Goal: Task Accomplishment & Management: Use online tool/utility

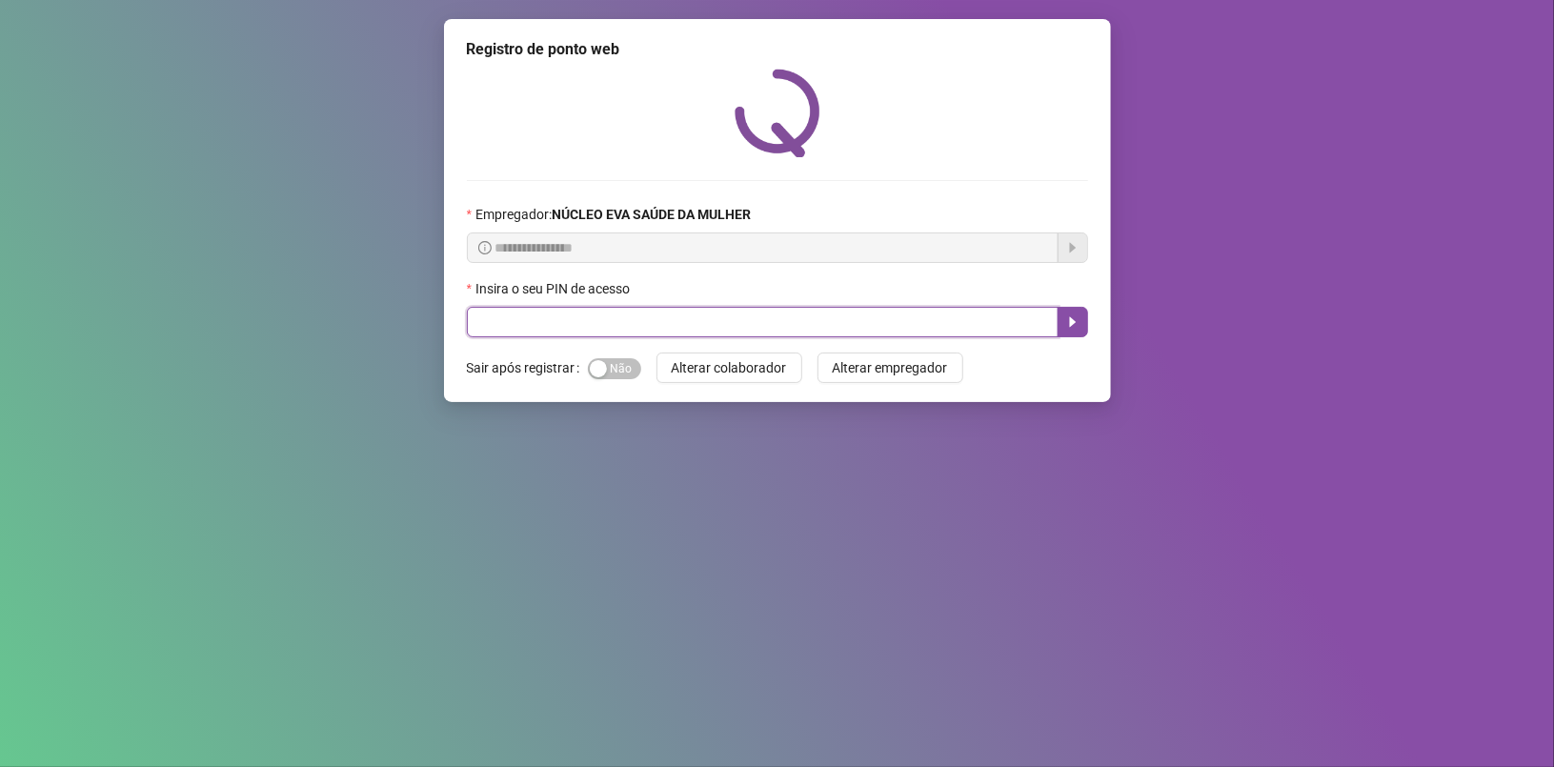
click at [588, 320] on input "text" at bounding box center [763, 322] width 592 height 30
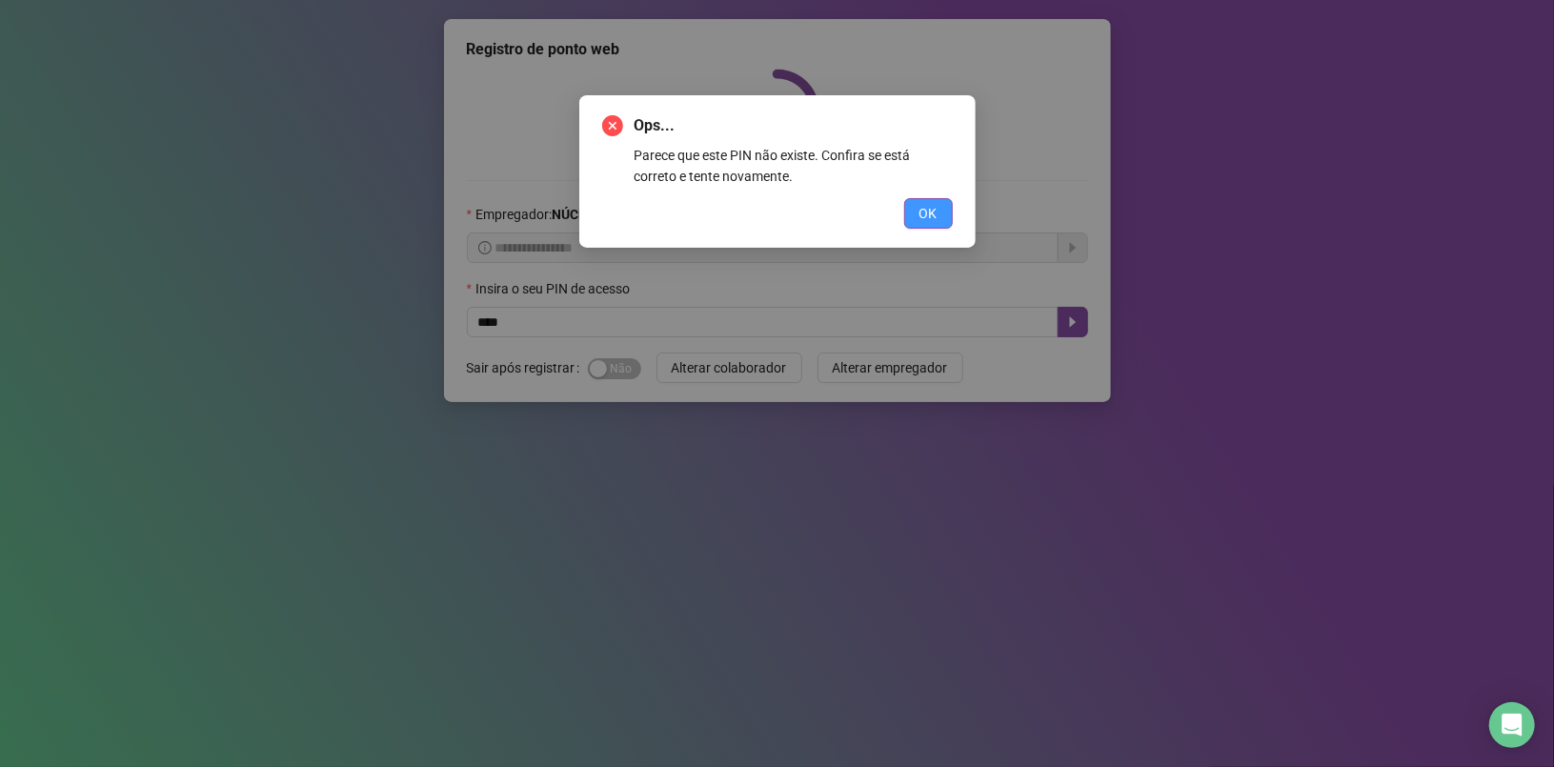
click at [935, 210] on span "OK" at bounding box center [928, 213] width 18 height 21
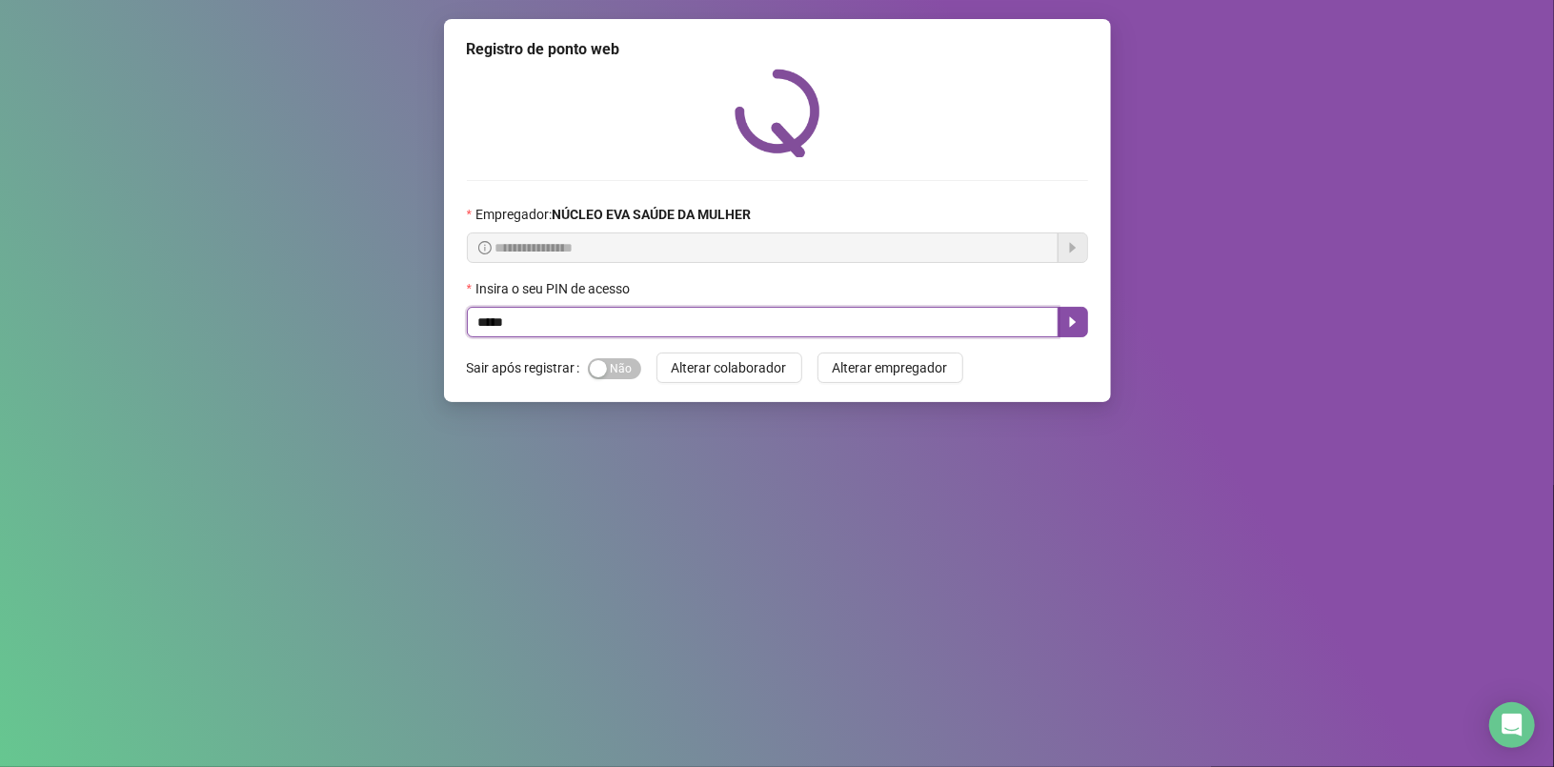
type input "*****"
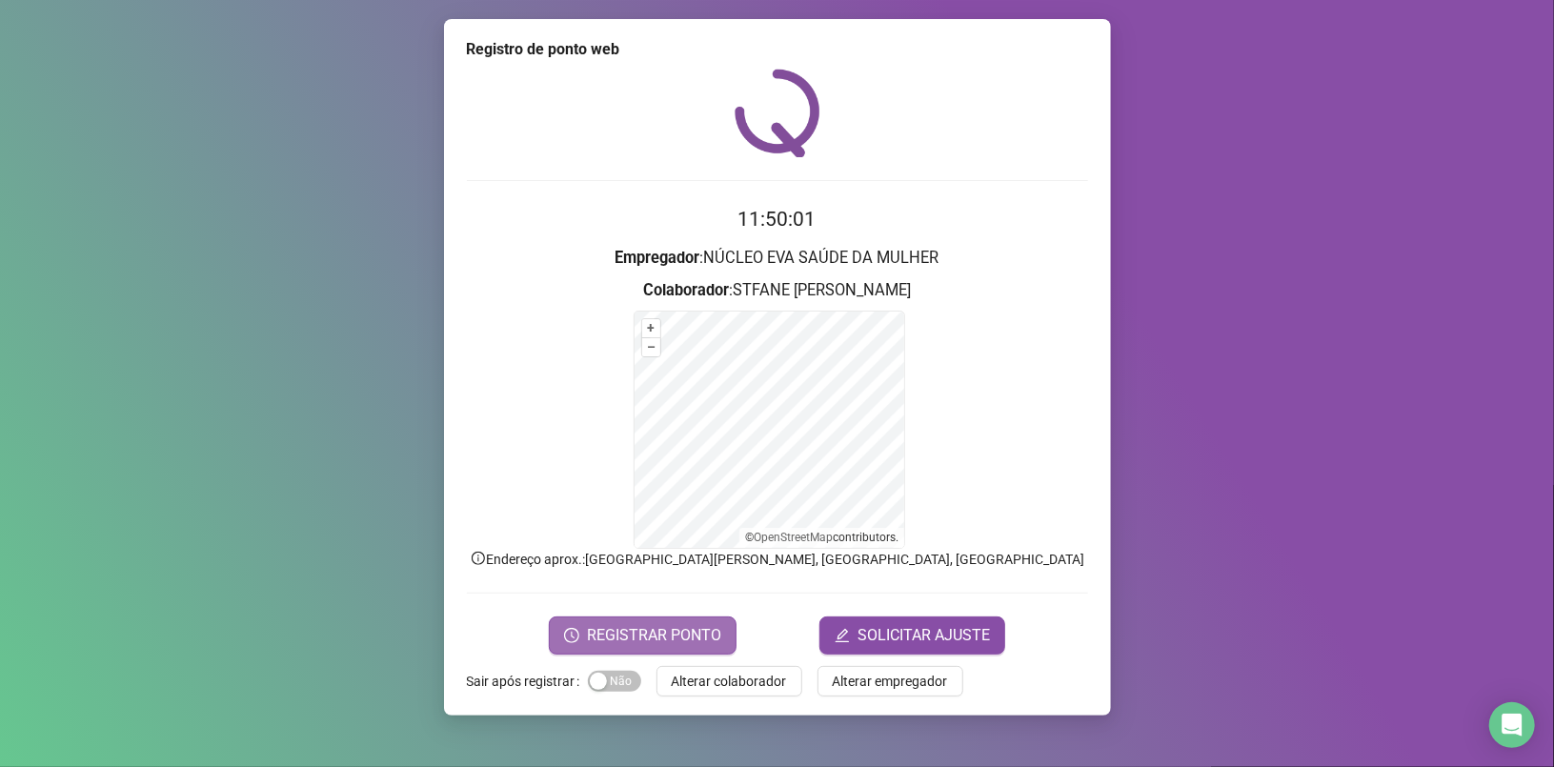
click at [645, 627] on span "REGISTRAR PONTO" at bounding box center [654, 635] width 134 height 23
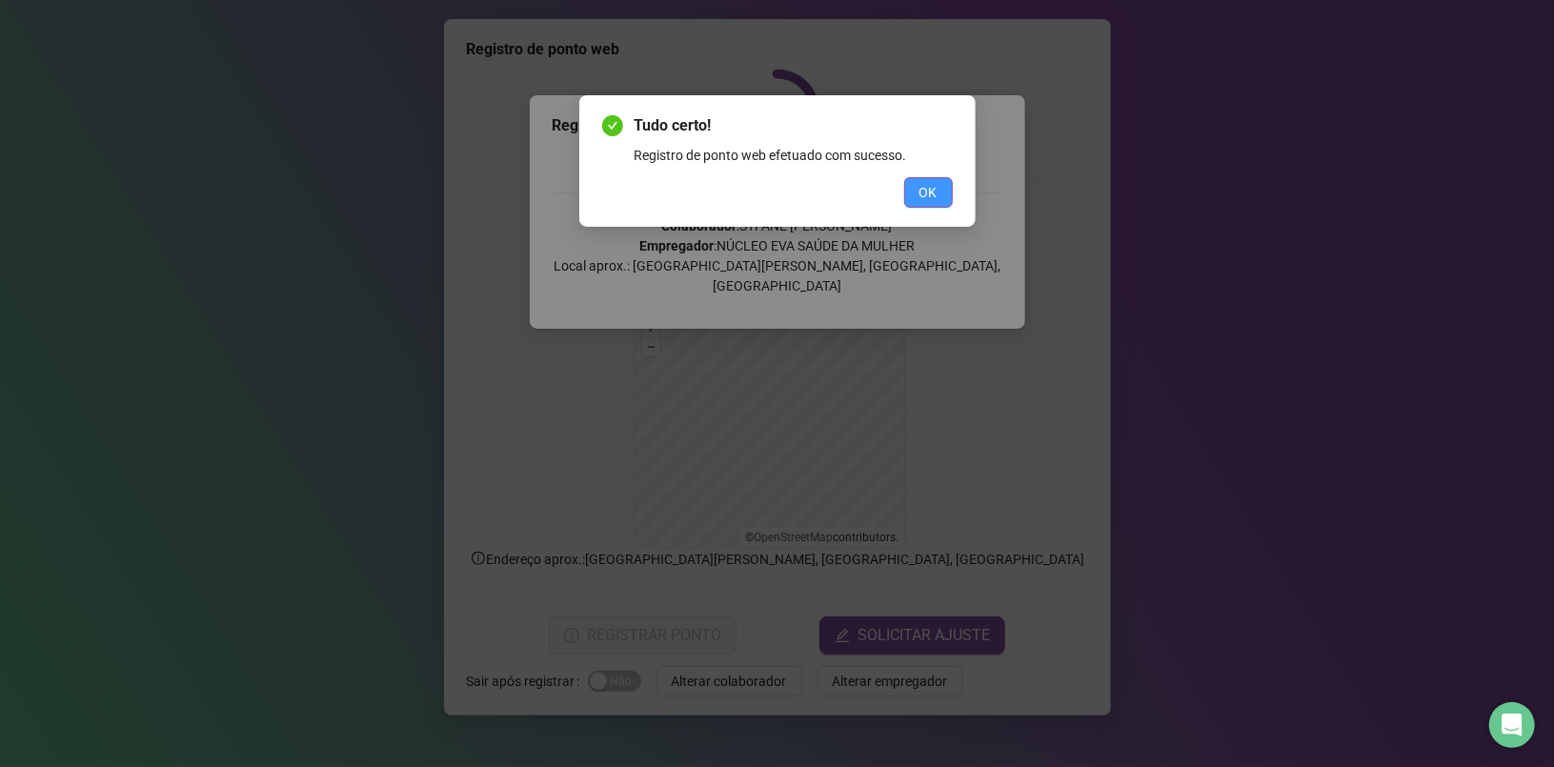
click at [929, 190] on span "OK" at bounding box center [928, 192] width 18 height 21
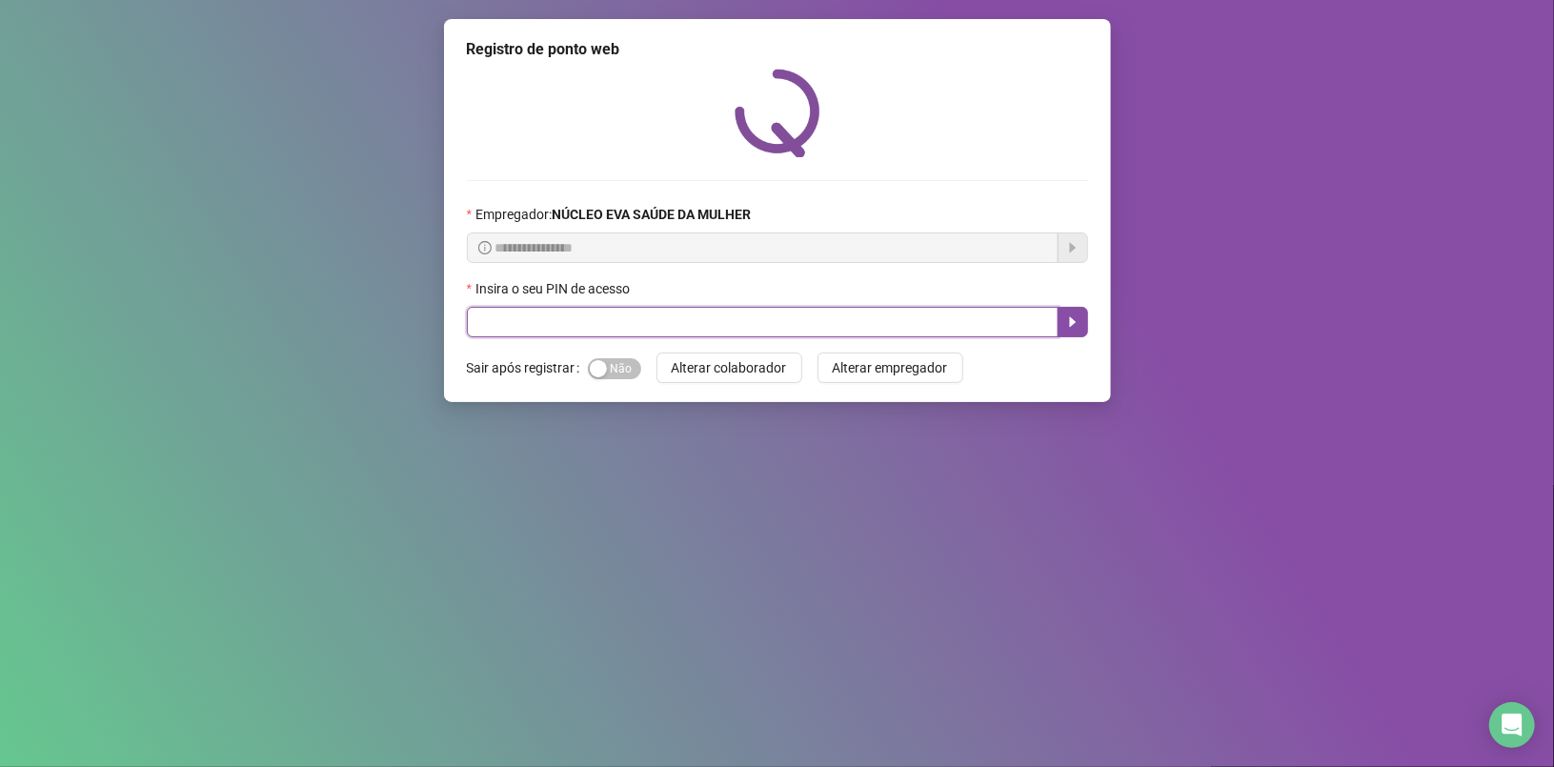
click at [704, 323] on input "text" at bounding box center [763, 322] width 592 height 30
type input "*****"
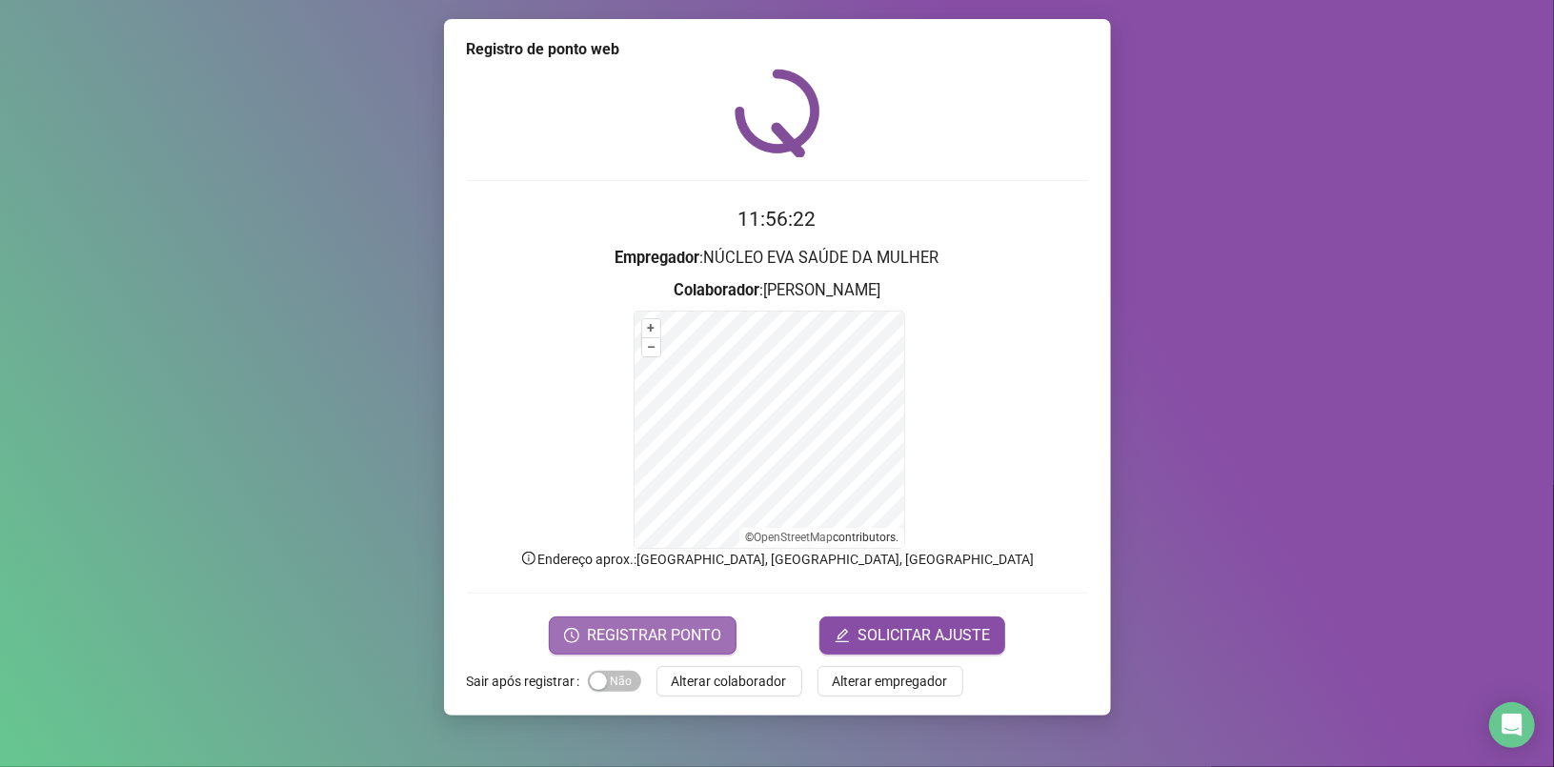
click at [667, 625] on span "REGISTRAR PONTO" at bounding box center [654, 635] width 134 height 23
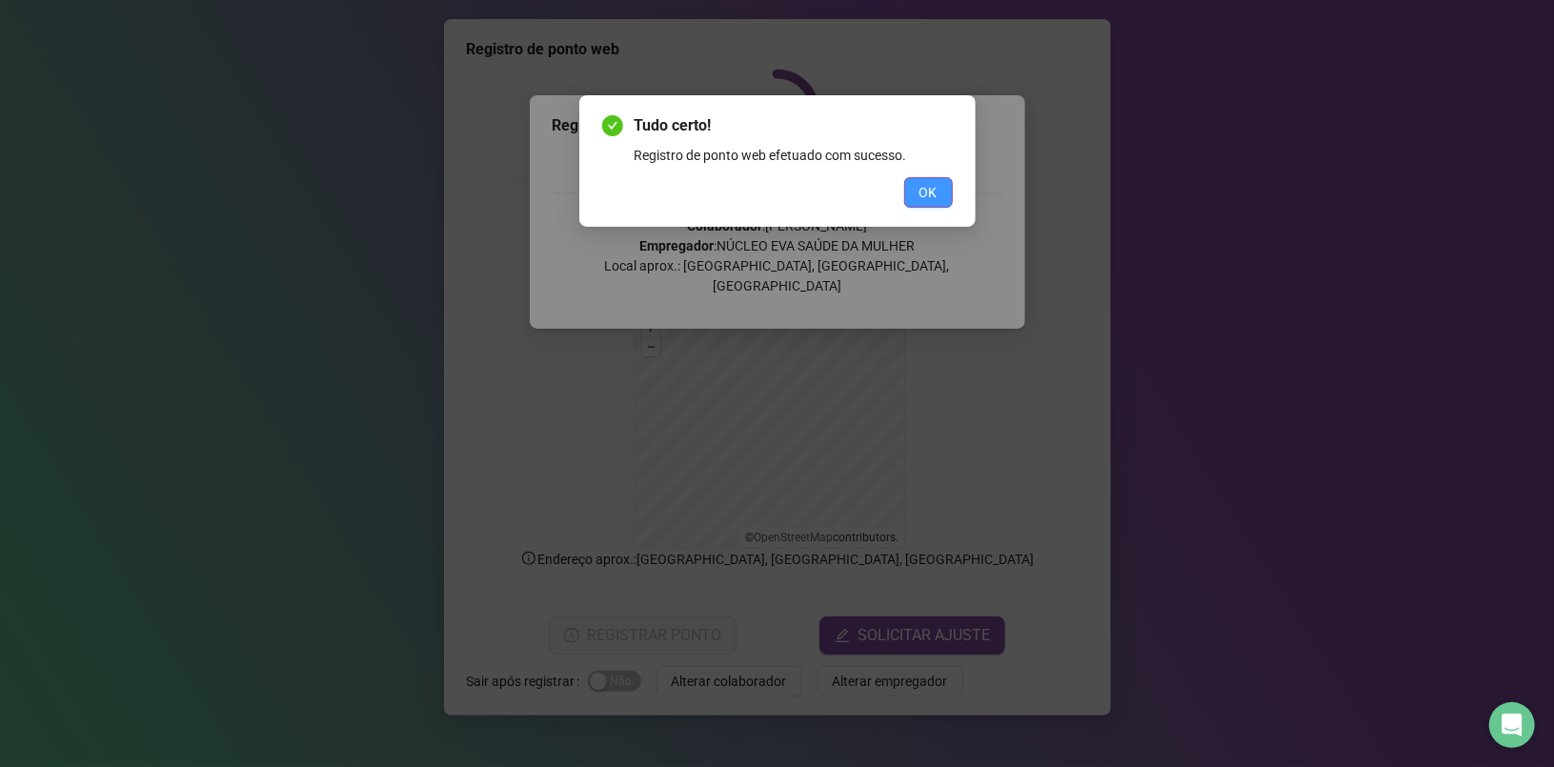
click at [937, 186] on span "OK" at bounding box center [928, 192] width 18 height 21
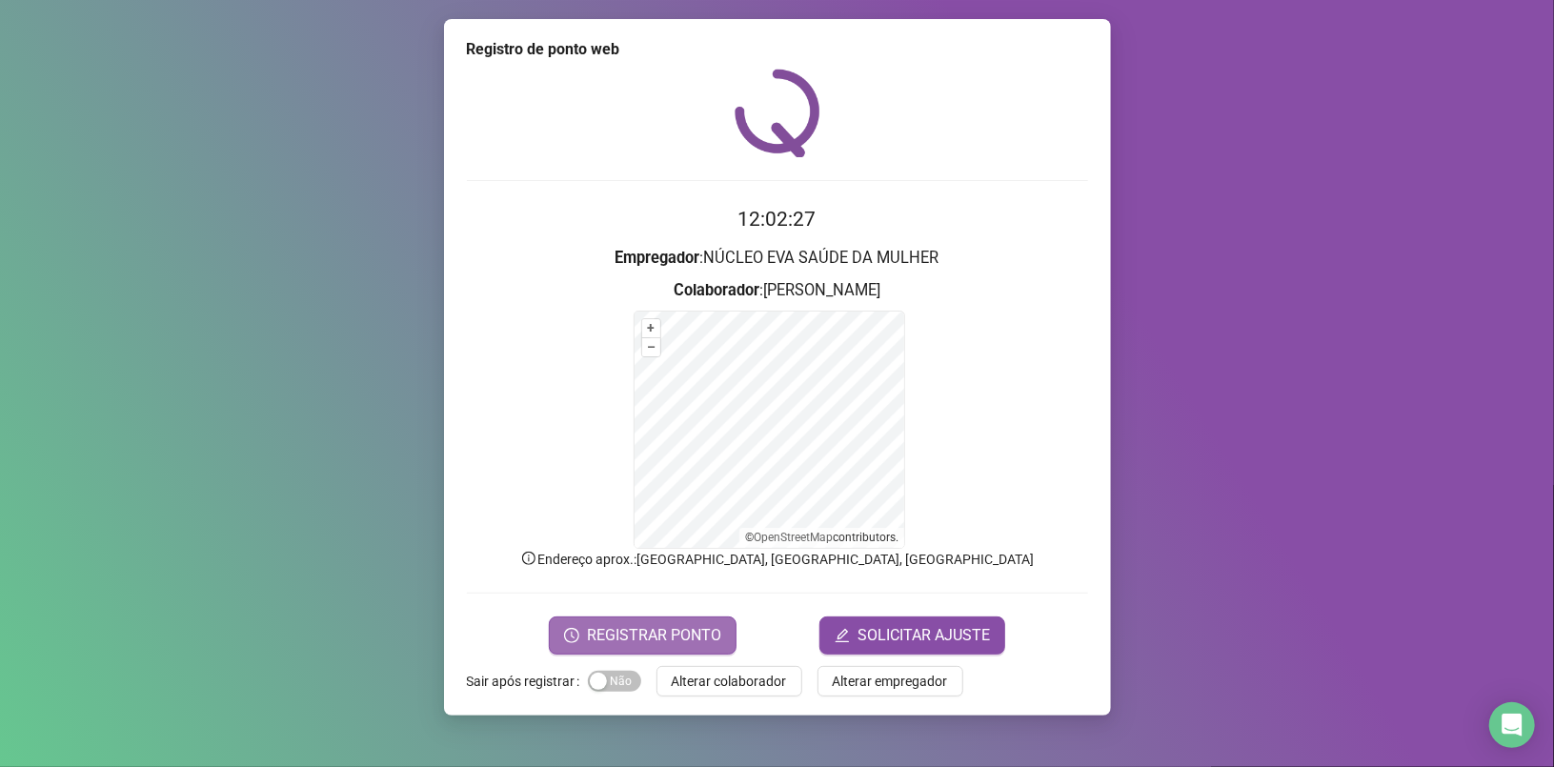
click at [669, 629] on span "REGISTRAR PONTO" at bounding box center [654, 635] width 134 height 23
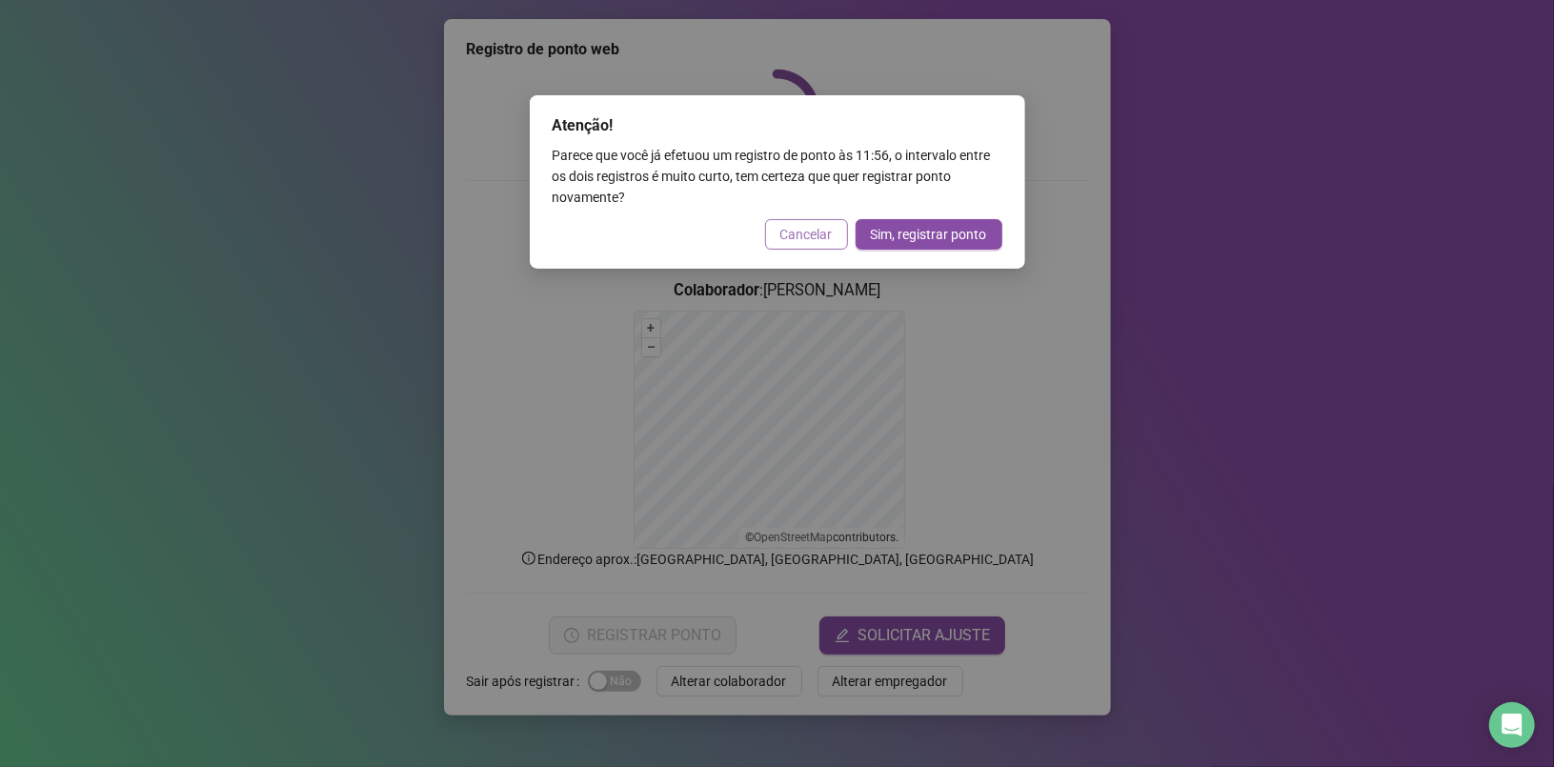
click at [794, 224] on span "Cancelar" at bounding box center [806, 234] width 52 height 21
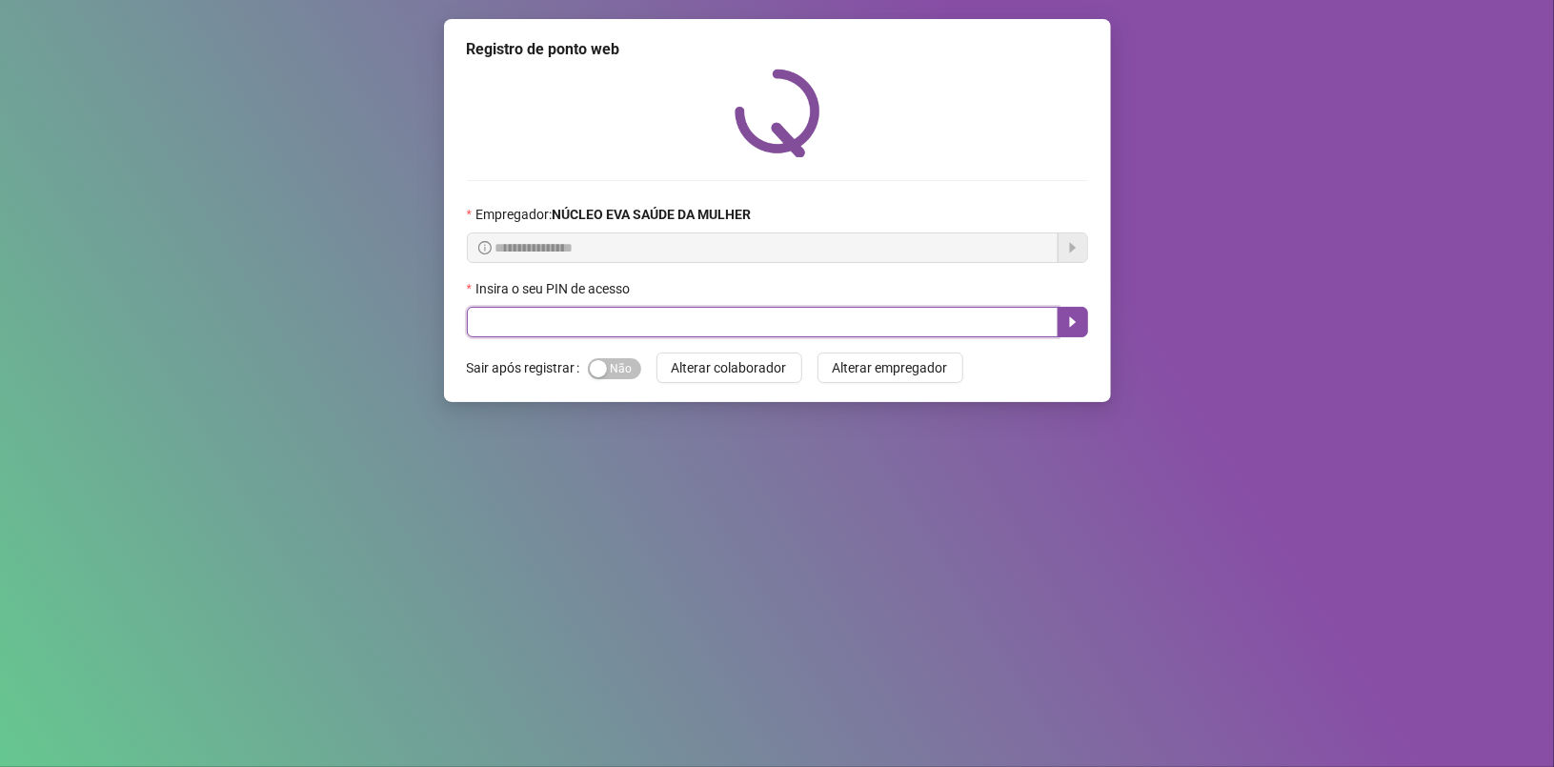
click at [534, 320] on input "text" at bounding box center [763, 322] width 592 height 30
type input "*****"
click at [1065, 317] on icon "caret-right" at bounding box center [1072, 321] width 15 height 15
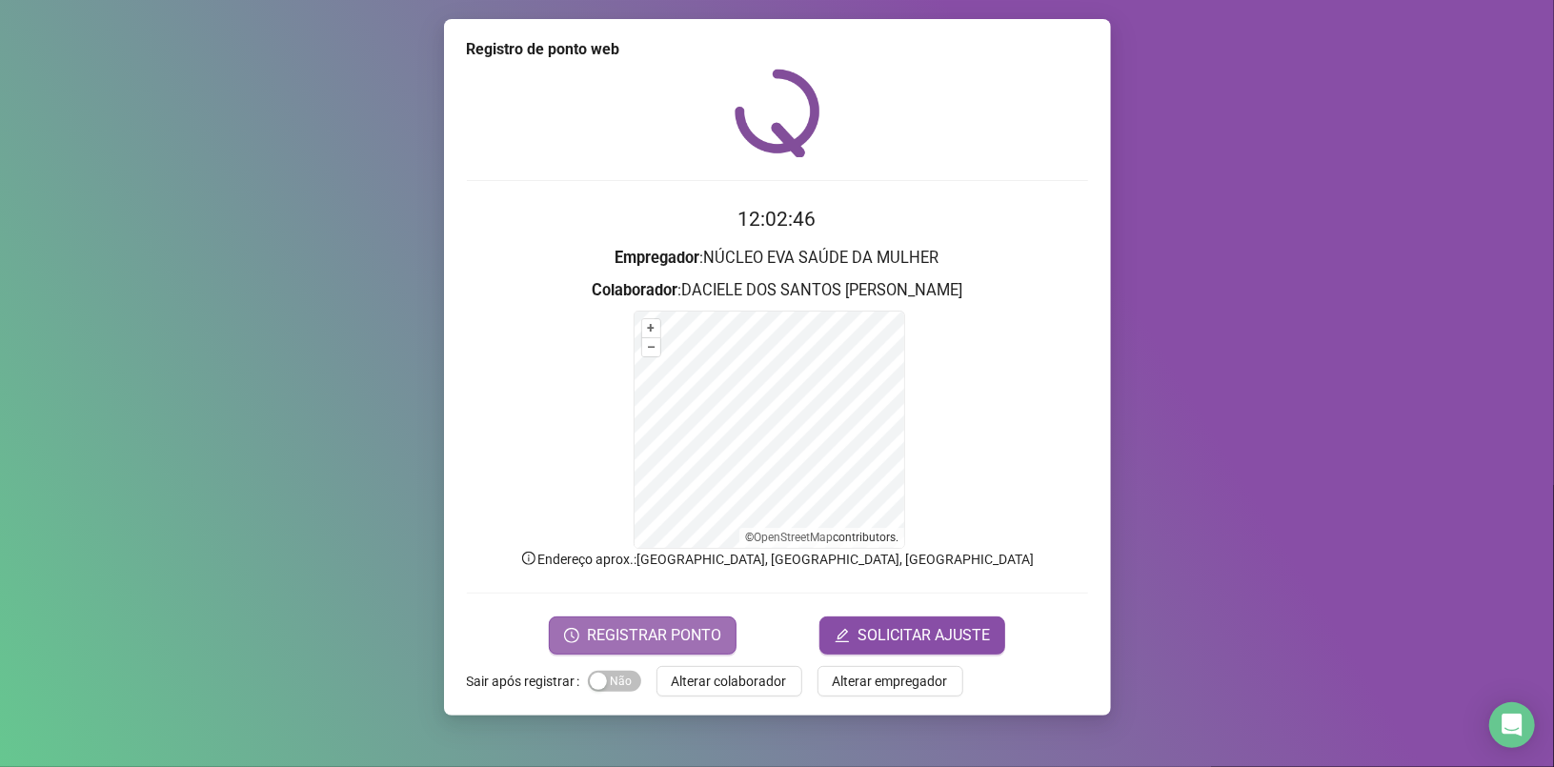
click at [610, 642] on span "REGISTRAR PONTO" at bounding box center [654, 635] width 134 height 23
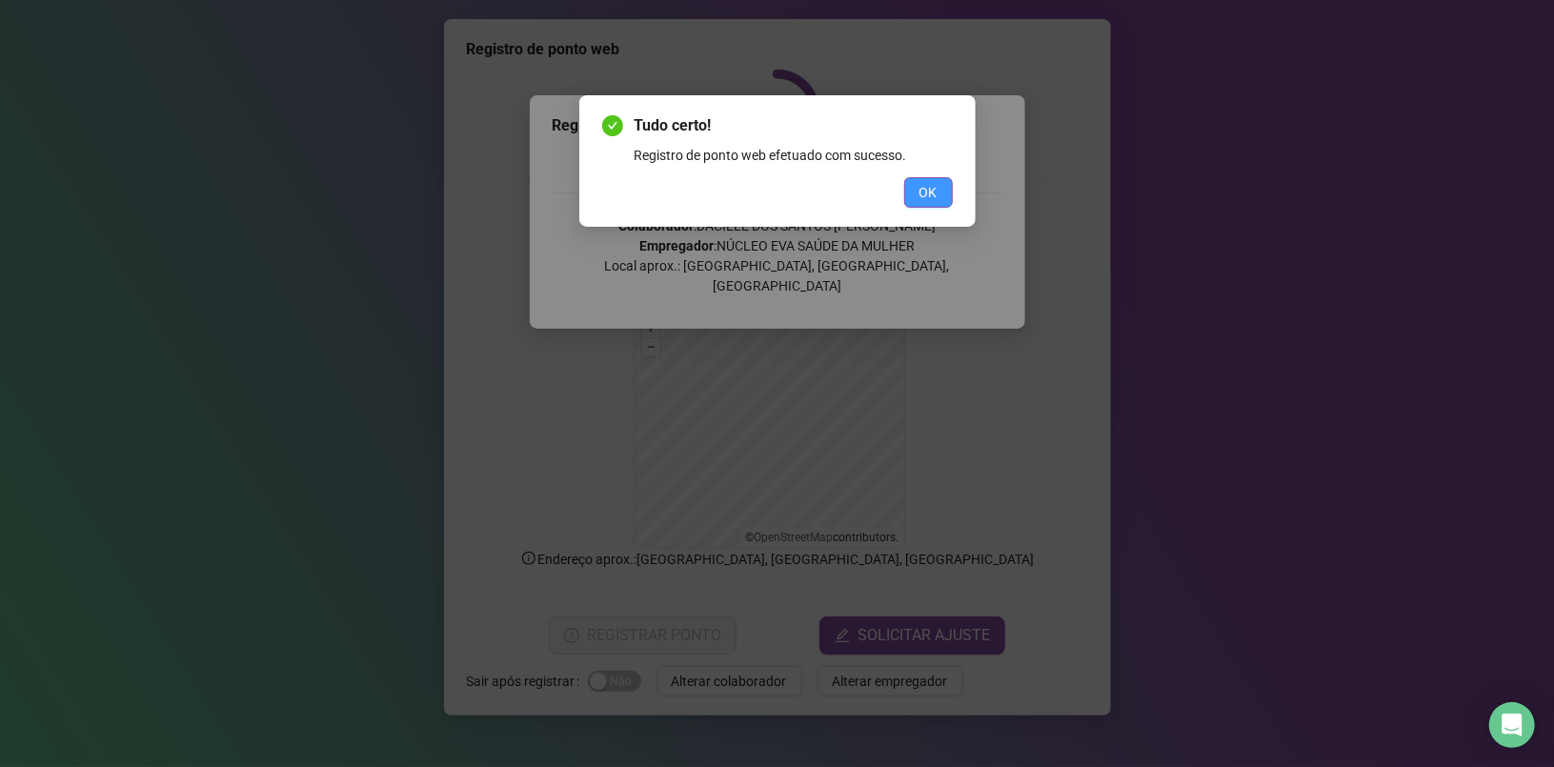
click at [920, 177] on button "OK" at bounding box center [928, 192] width 49 height 30
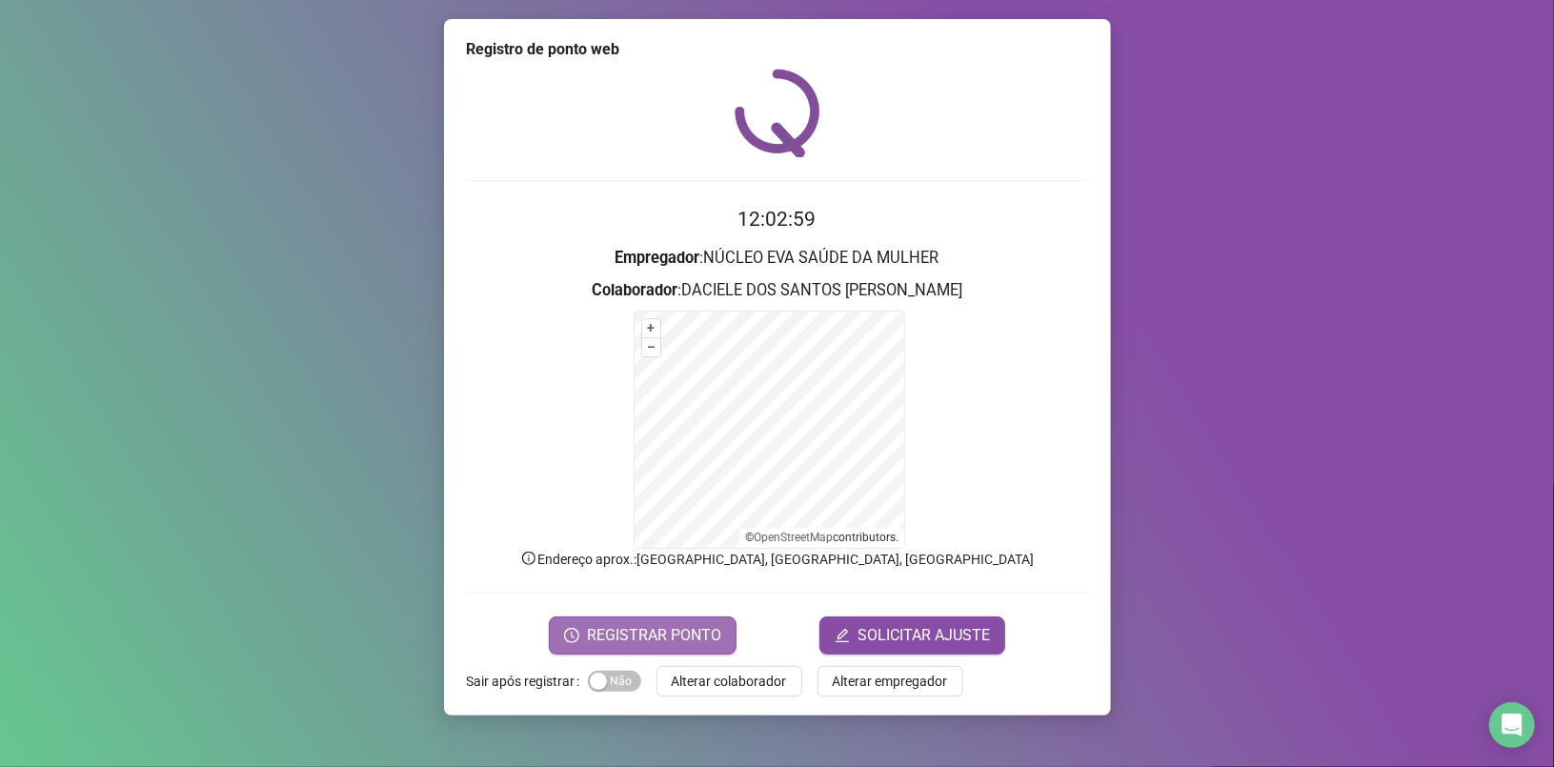
click at [706, 631] on span "REGISTRAR PONTO" at bounding box center [654, 635] width 134 height 23
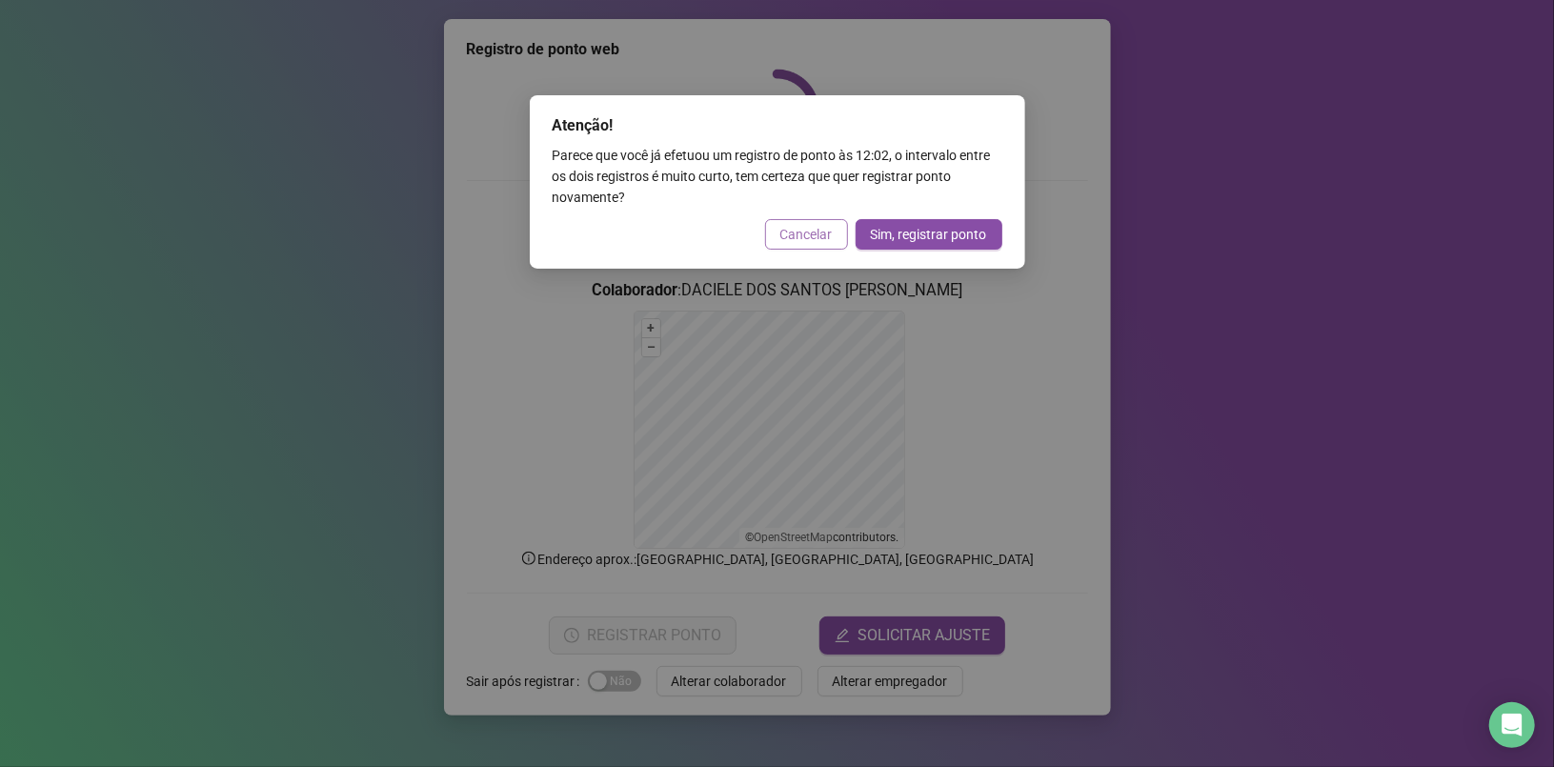
click at [818, 224] on span "Cancelar" at bounding box center [806, 234] width 52 height 21
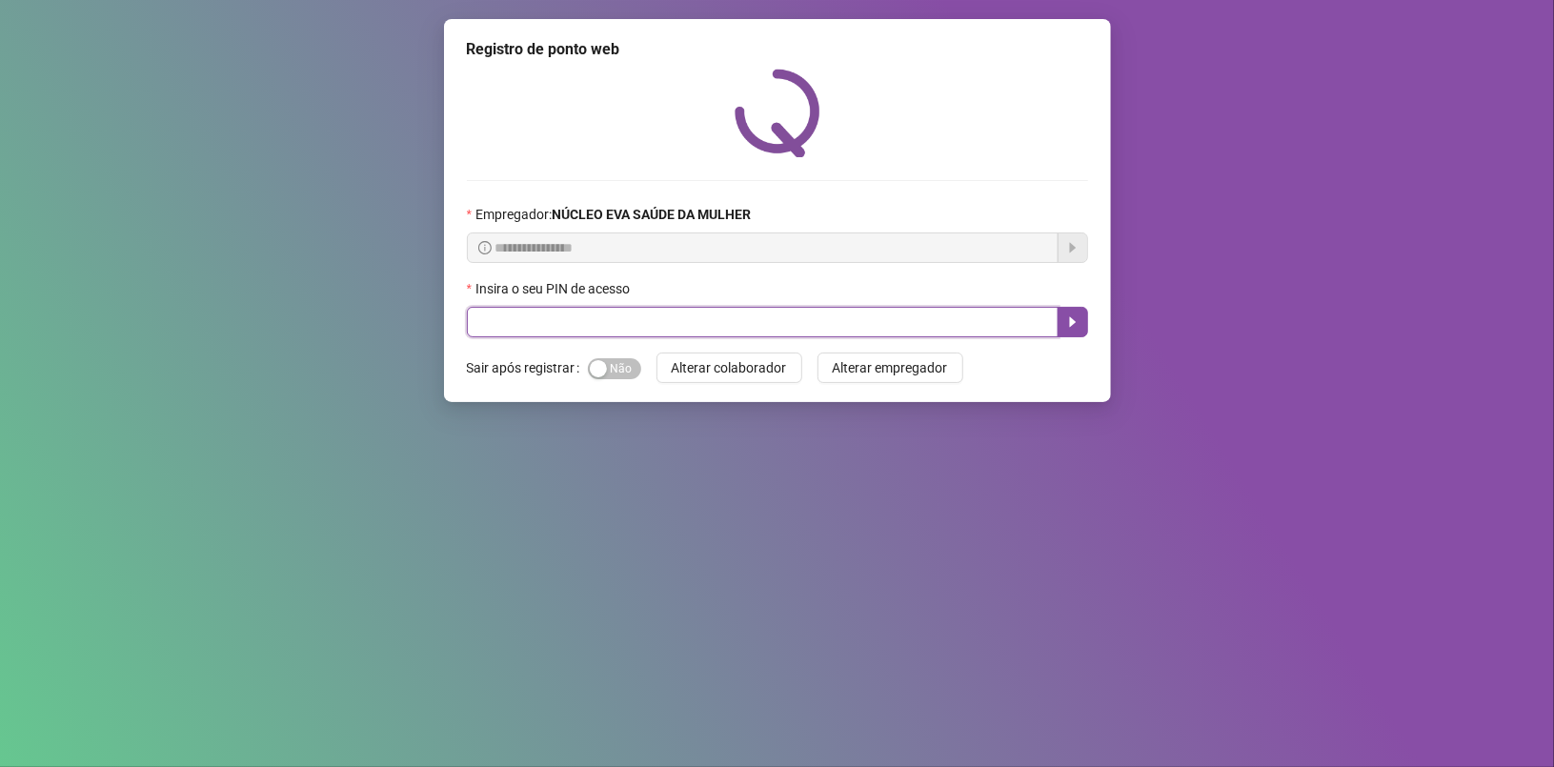
click at [543, 326] on input "text" at bounding box center [763, 322] width 592 height 30
type input "*****"
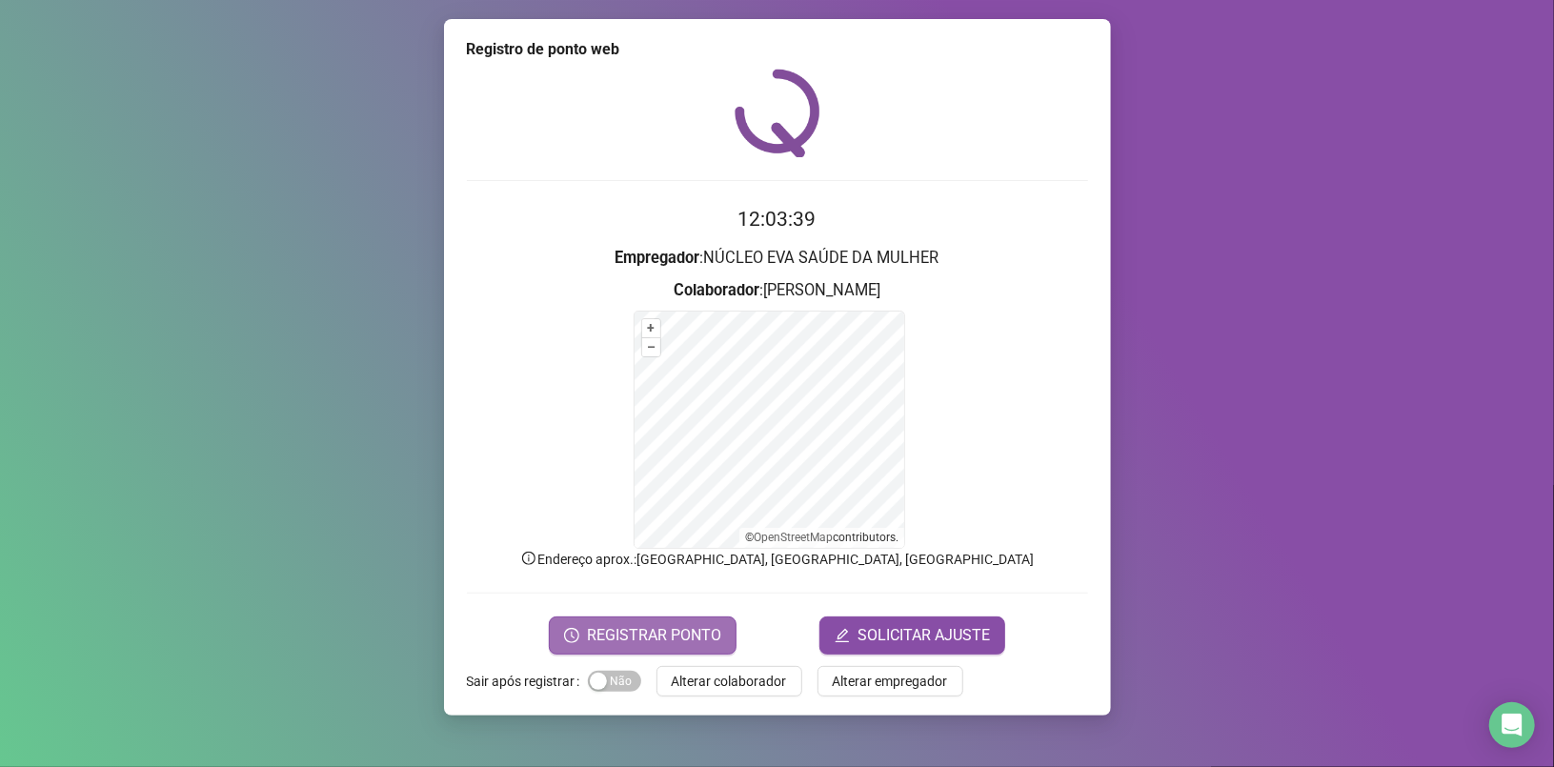
click at [656, 624] on span "REGISTRAR PONTO" at bounding box center [654, 635] width 134 height 23
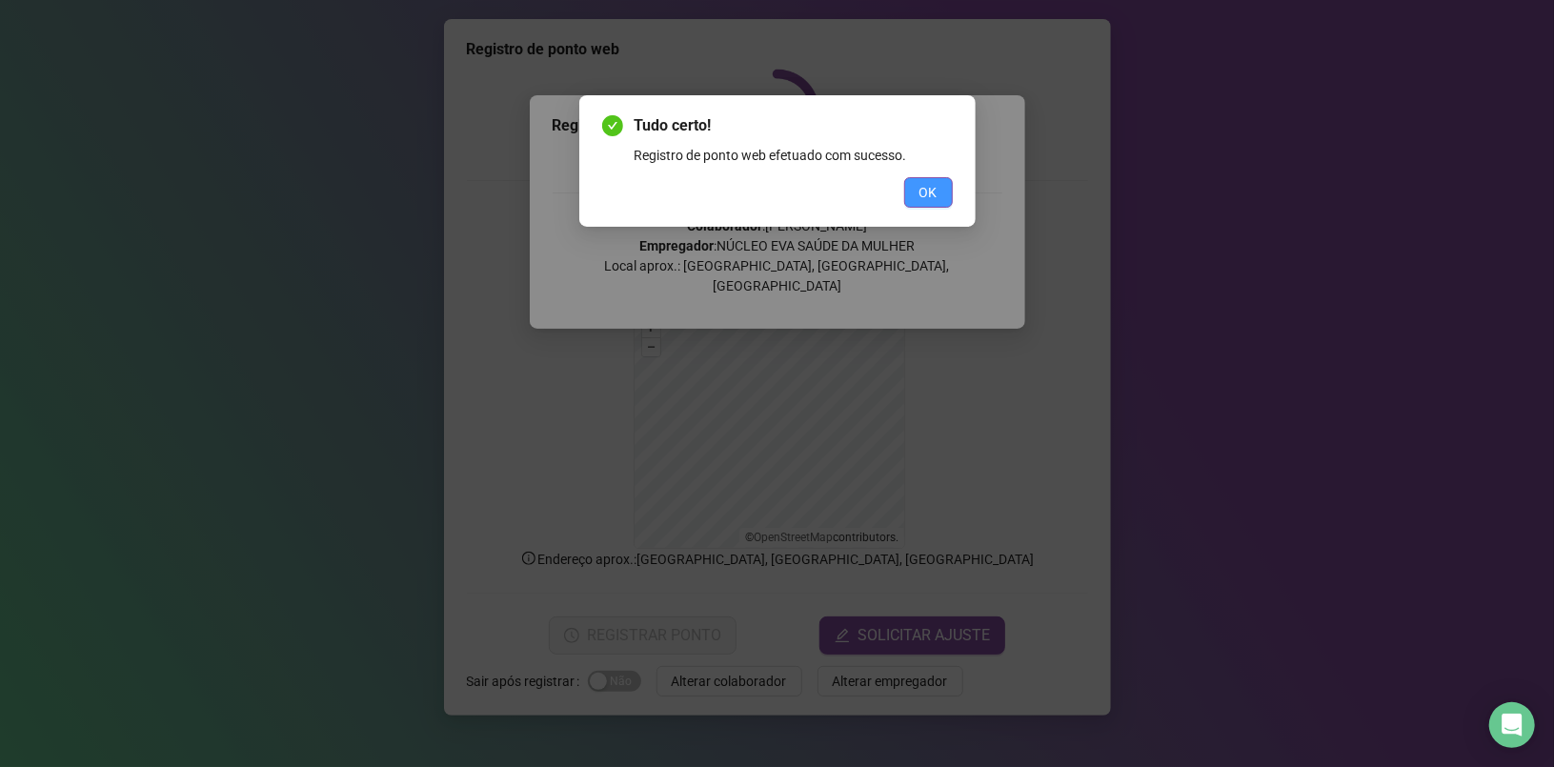
click at [923, 183] on span "OK" at bounding box center [928, 192] width 18 height 21
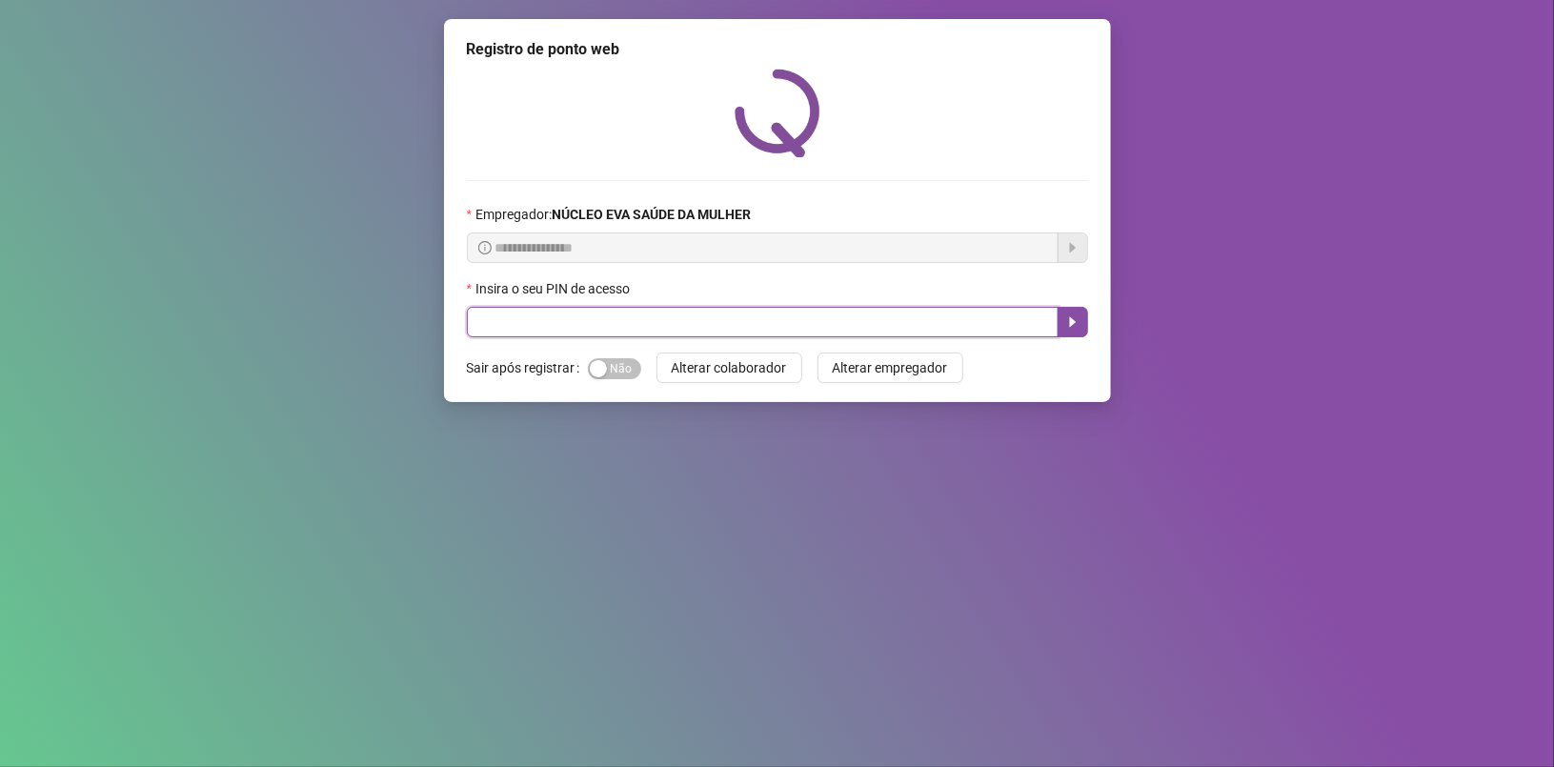
click at [495, 325] on input "text" at bounding box center [763, 322] width 592 height 30
type input "*****"
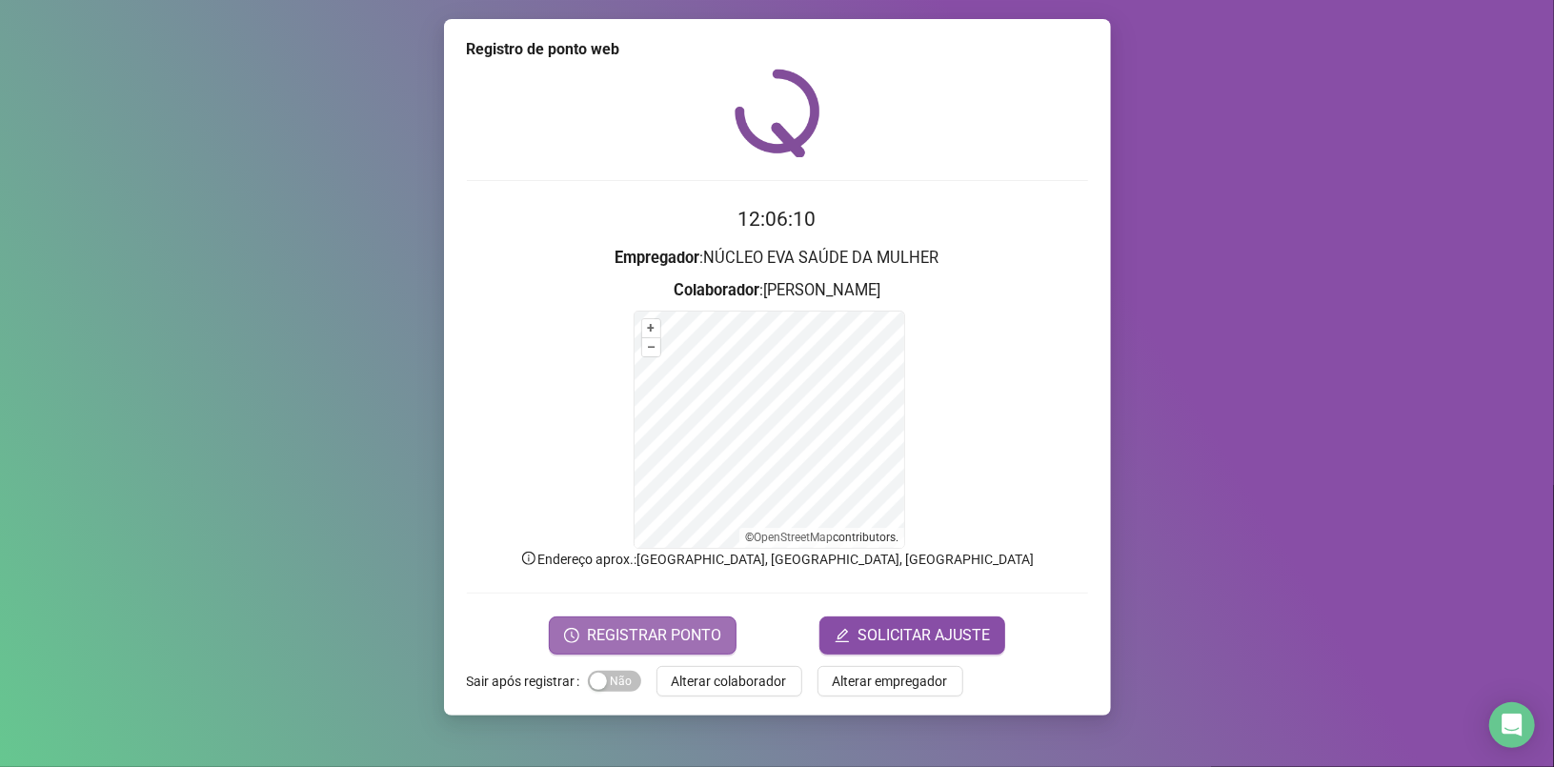
click at [656, 628] on span "REGISTRAR PONTO" at bounding box center [654, 635] width 134 height 23
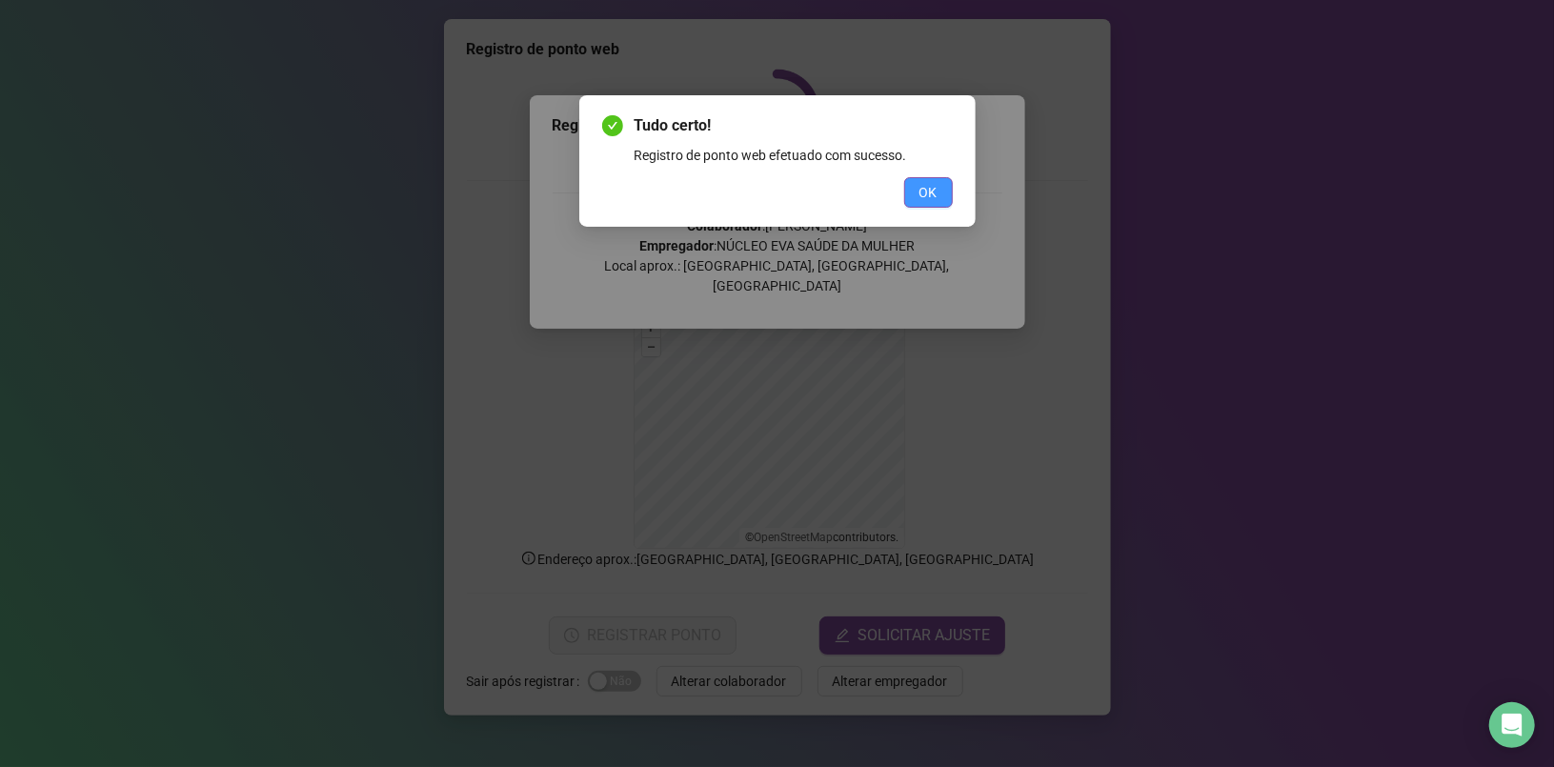
click at [937, 187] on button "OK" at bounding box center [928, 192] width 49 height 30
